Goal: Transaction & Acquisition: Purchase product/service

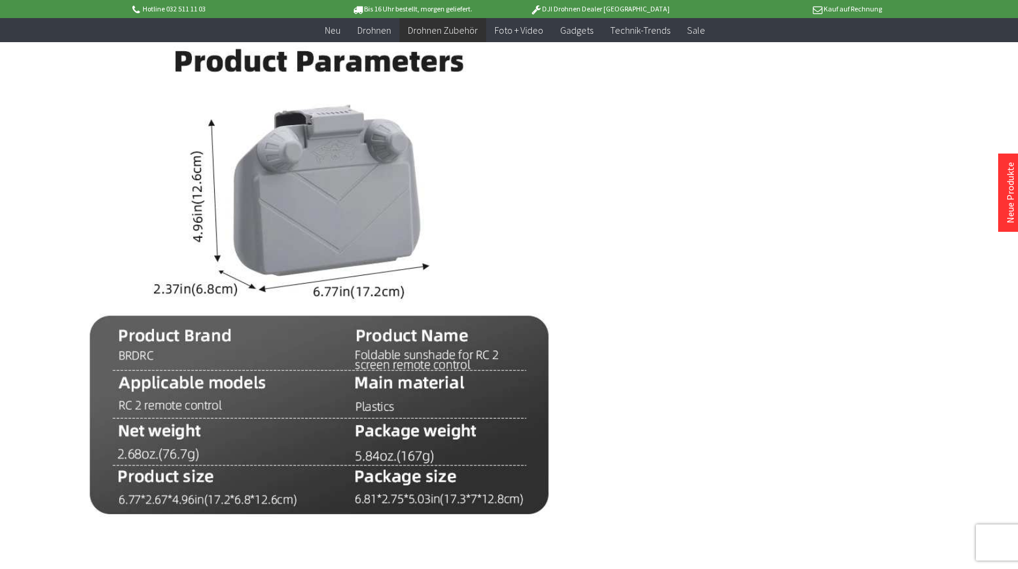
scroll to position [842, 0]
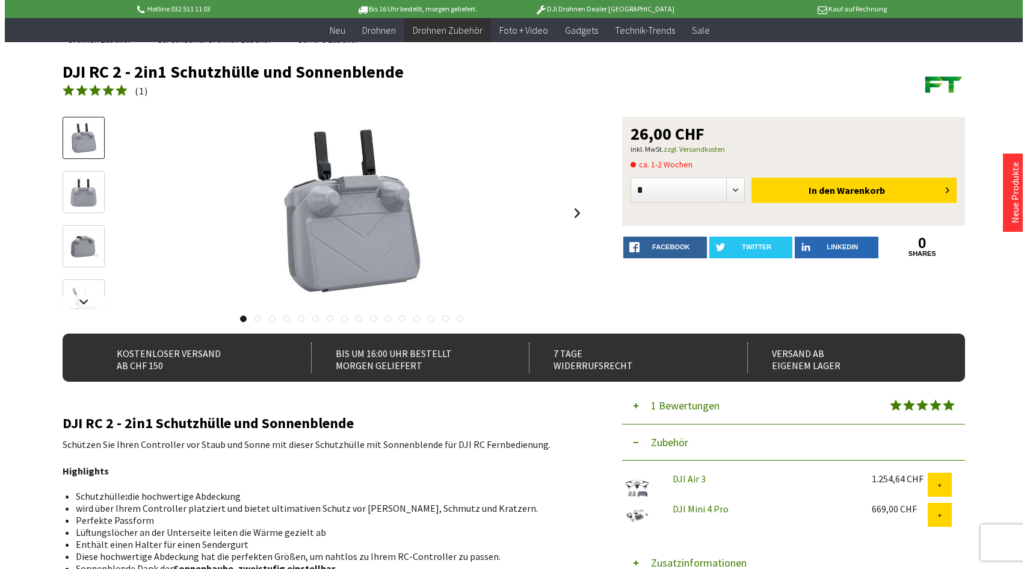
scroll to position [60, 0]
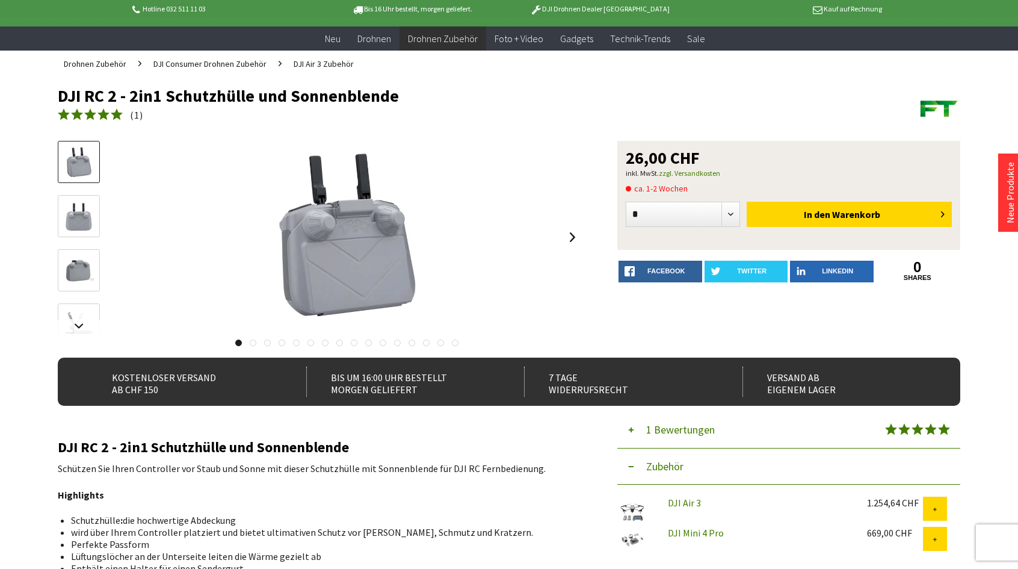
drag, startPoint x: 291, startPoint y: 97, endPoint x: 396, endPoint y: 98, distance: 104.7
click at [396, 98] on h1 "DJI RC 2 - 2in1 Schutzhülle und Sonnenblende" at bounding box center [419, 96] width 722 height 18
copy h1 "Sonnenblende"
click at [244, 97] on h1 "DJI RC 2 - 2in1 Schutzhülle und Sonnenblende" at bounding box center [419, 96] width 722 height 18
click at [851, 215] on span "Warenkorb" at bounding box center [856, 214] width 48 height 12
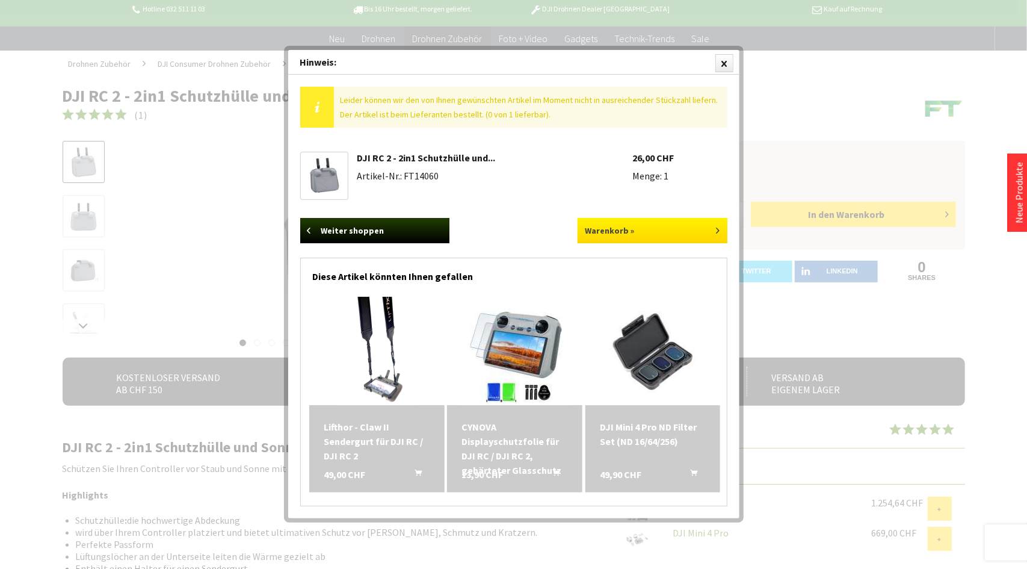
click at [622, 233] on link "Warenkorb »" at bounding box center [653, 230] width 150 height 25
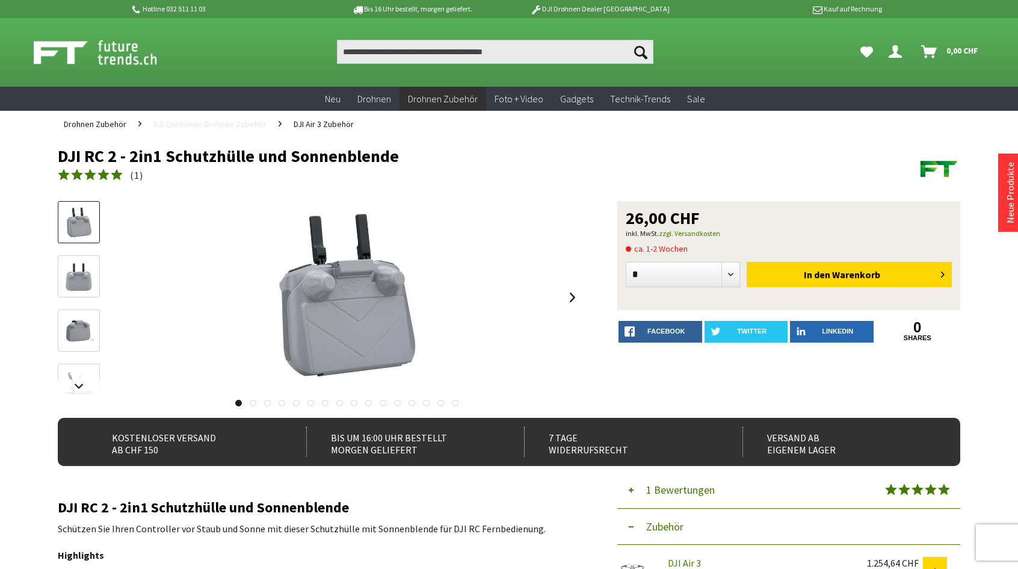
click at [221, 123] on span "DJI Consumer Drohnen Zubehör" at bounding box center [209, 124] width 113 height 11
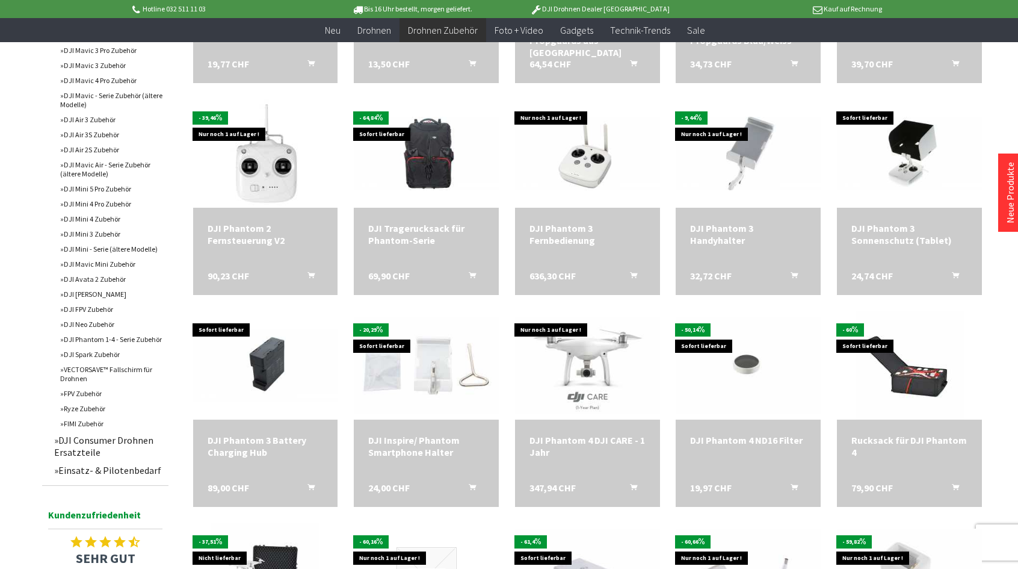
scroll to position [301, 0]
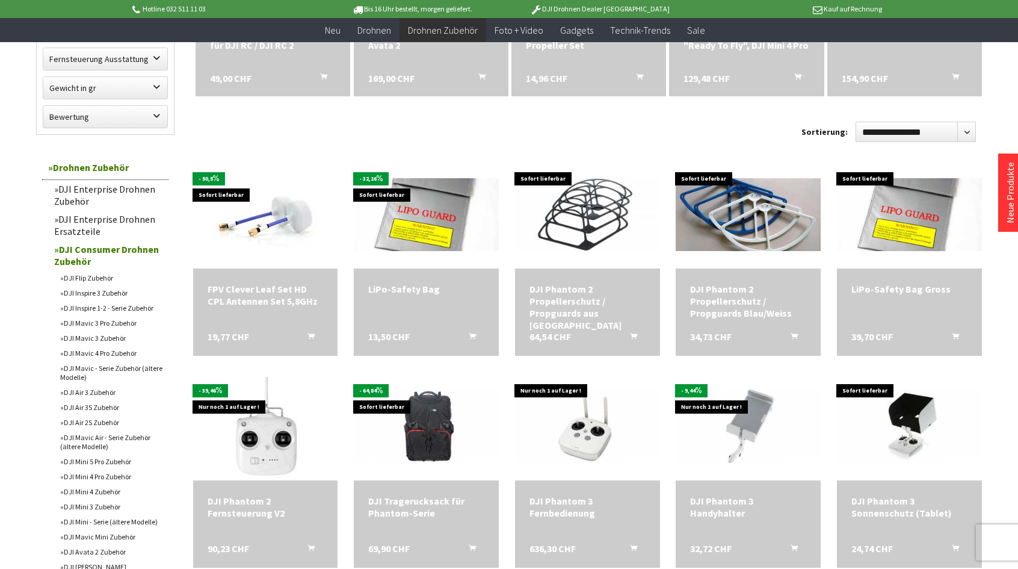
click at [107, 479] on link "DJI Mini 4 Pro Zubehör" at bounding box center [111, 476] width 114 height 15
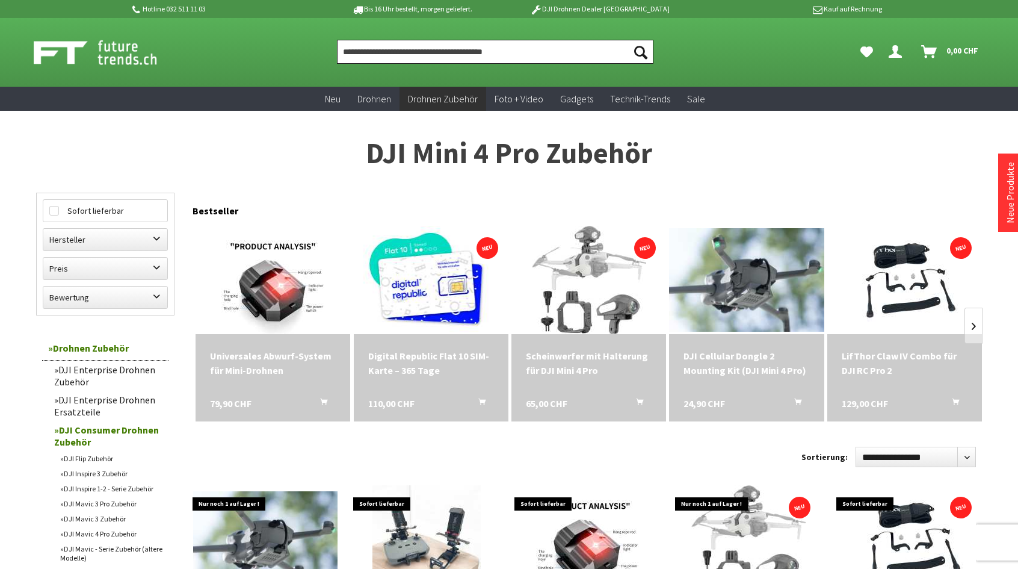
click at [438, 52] on input "Produkt, Marke, Kategorie, EAN, Artikelnummer…" at bounding box center [495, 52] width 317 height 24
paste input "**********"
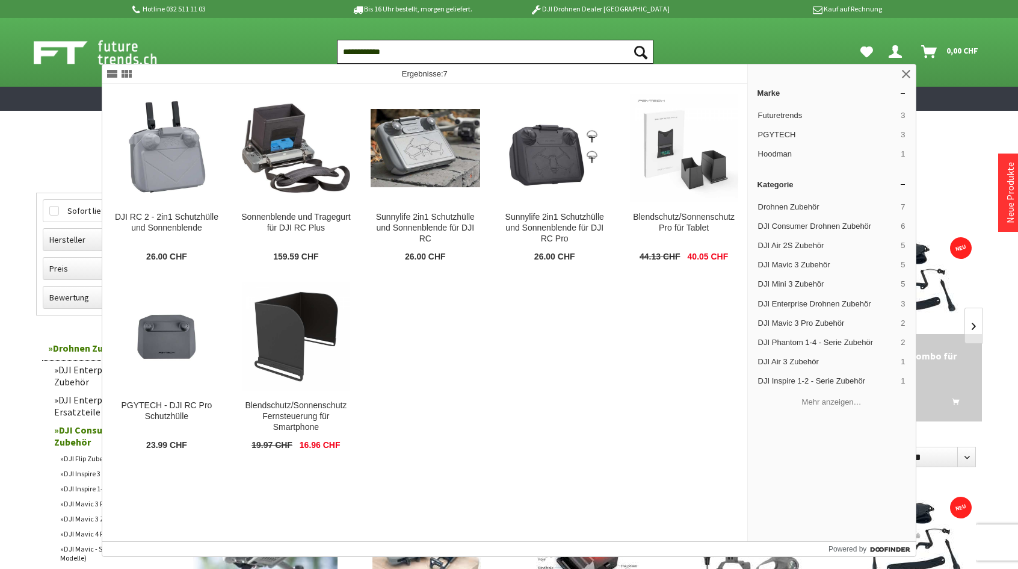
type input "**********"
click at [628, 40] on button "Suchen" at bounding box center [640, 52] width 25 height 24
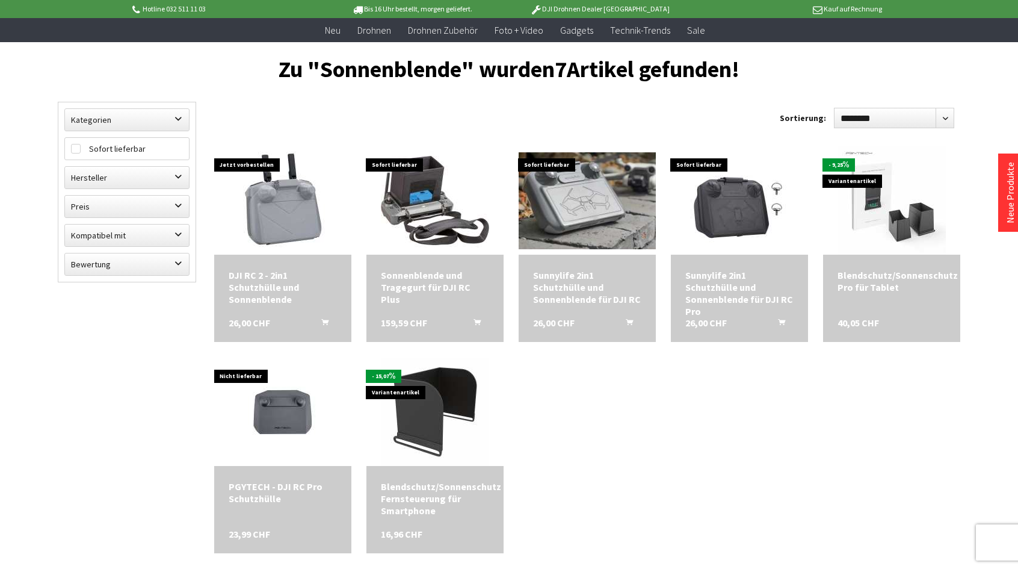
scroll to position [60, 0]
